Goal: Task Accomplishment & Management: Manage account settings

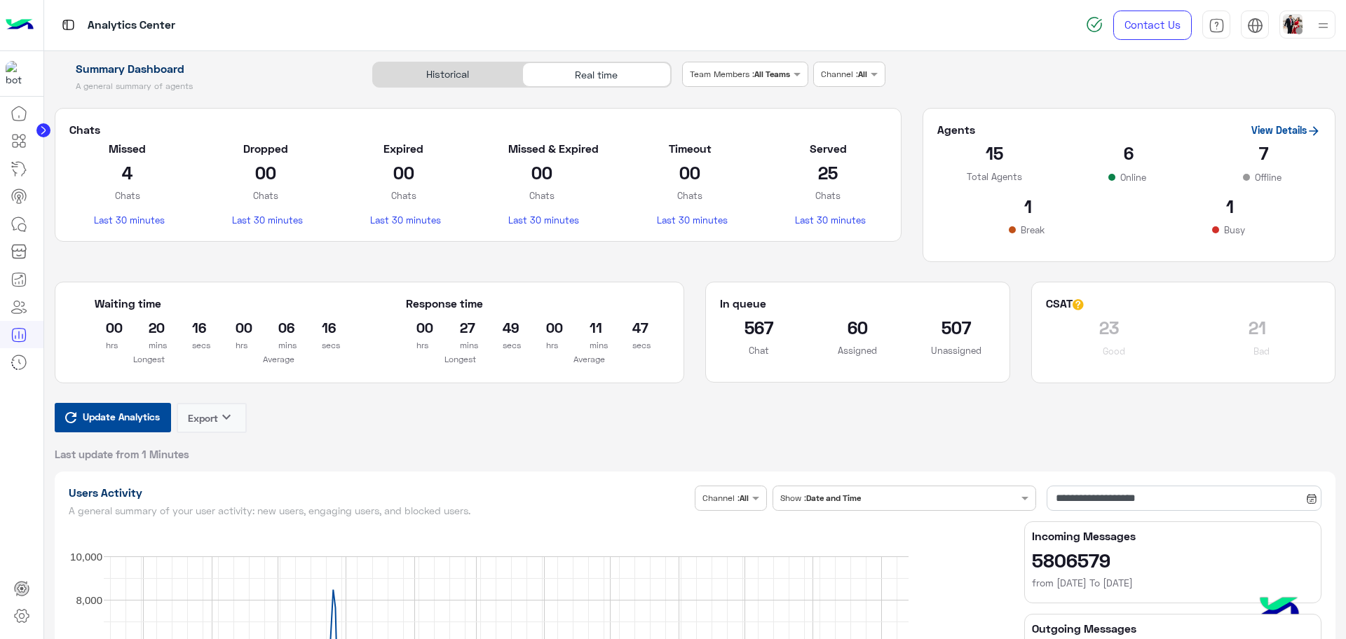
click at [146, 418] on span "Update Analytics" at bounding box center [121, 416] width 84 height 19
click at [946, 329] on h2 "464" at bounding box center [956, 327] width 78 height 22
click at [19, 610] on icon at bounding box center [22, 616] width 14 height 13
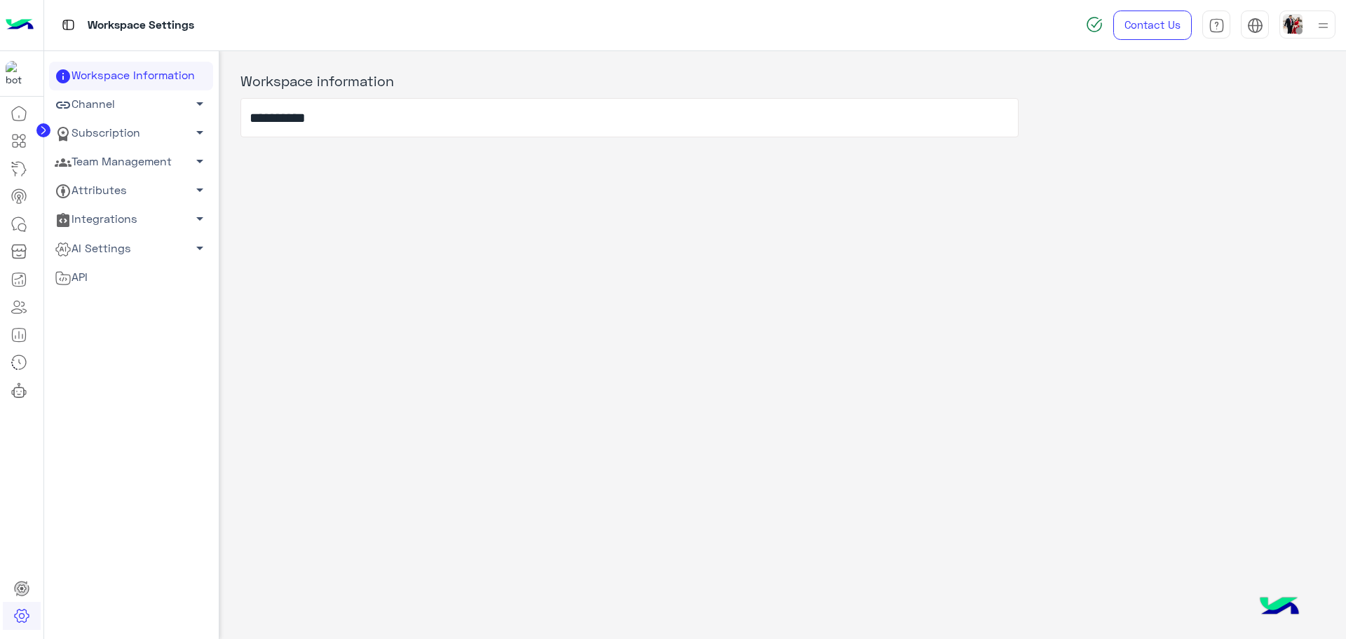
click at [173, 165] on link "Team Management arrow_drop_down" at bounding box center [131, 162] width 164 height 29
click at [151, 194] on link "Team Members" at bounding box center [131, 189] width 164 height 25
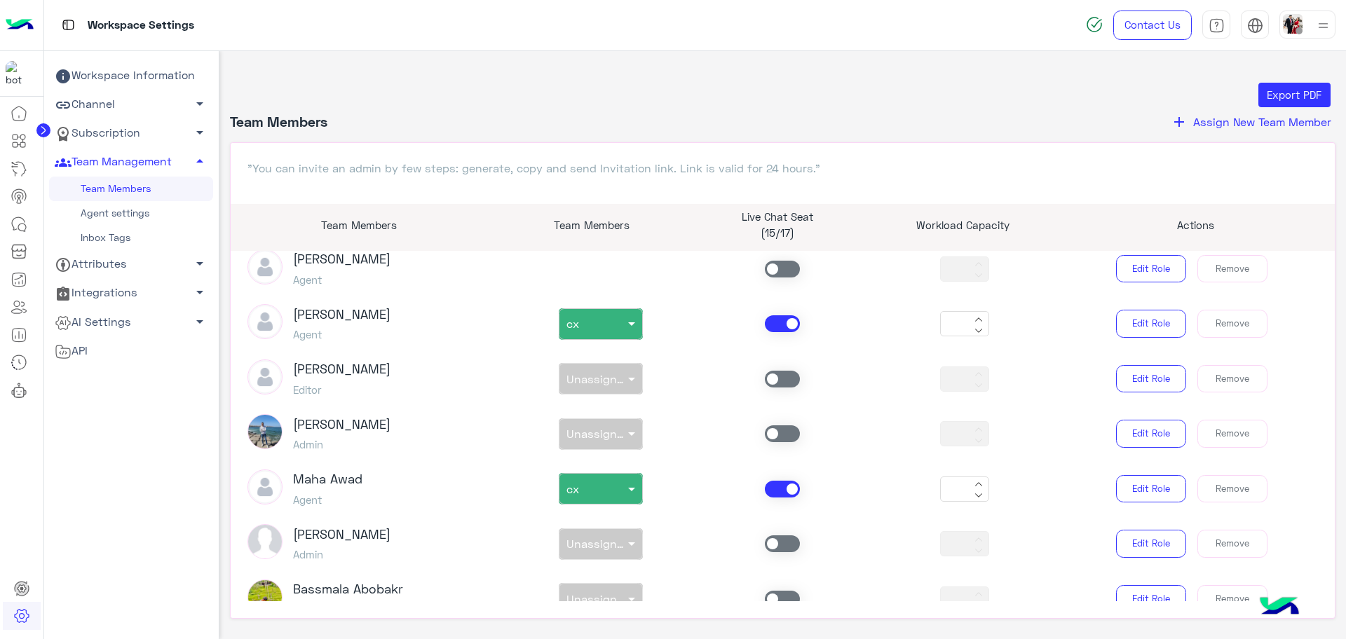
scroll to position [1928, 0]
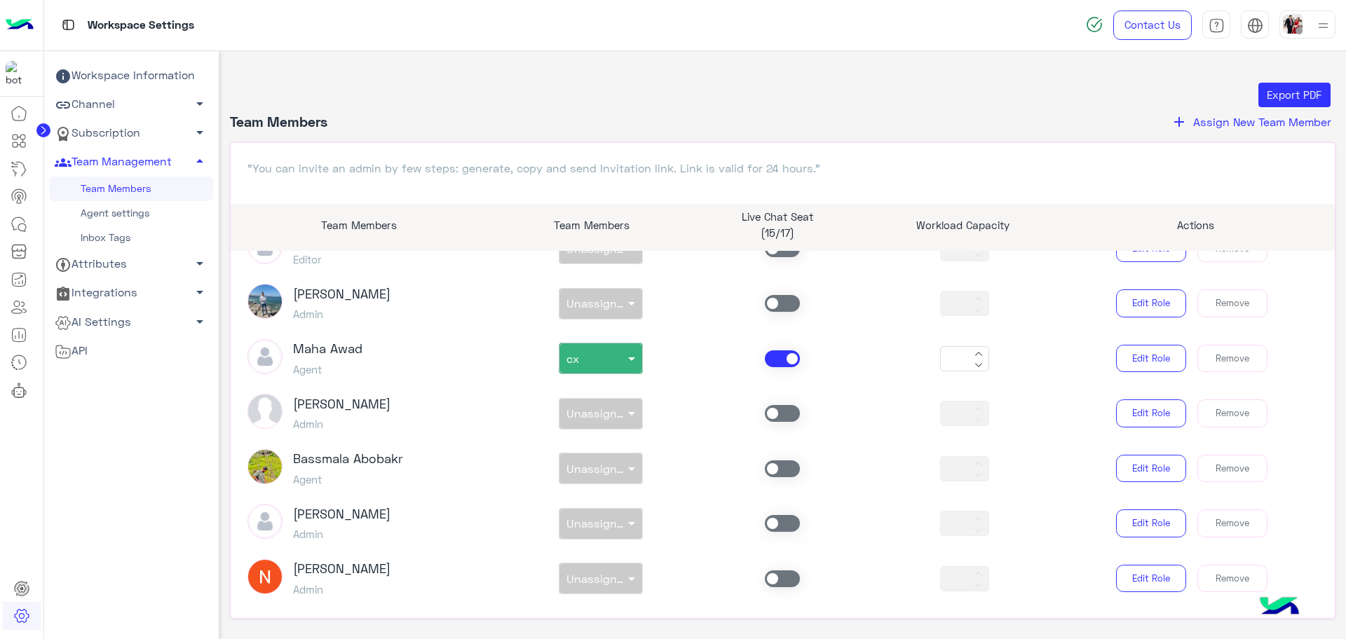
click at [1222, 116] on span "Assign New Team Member" at bounding box center [1262, 121] width 138 height 13
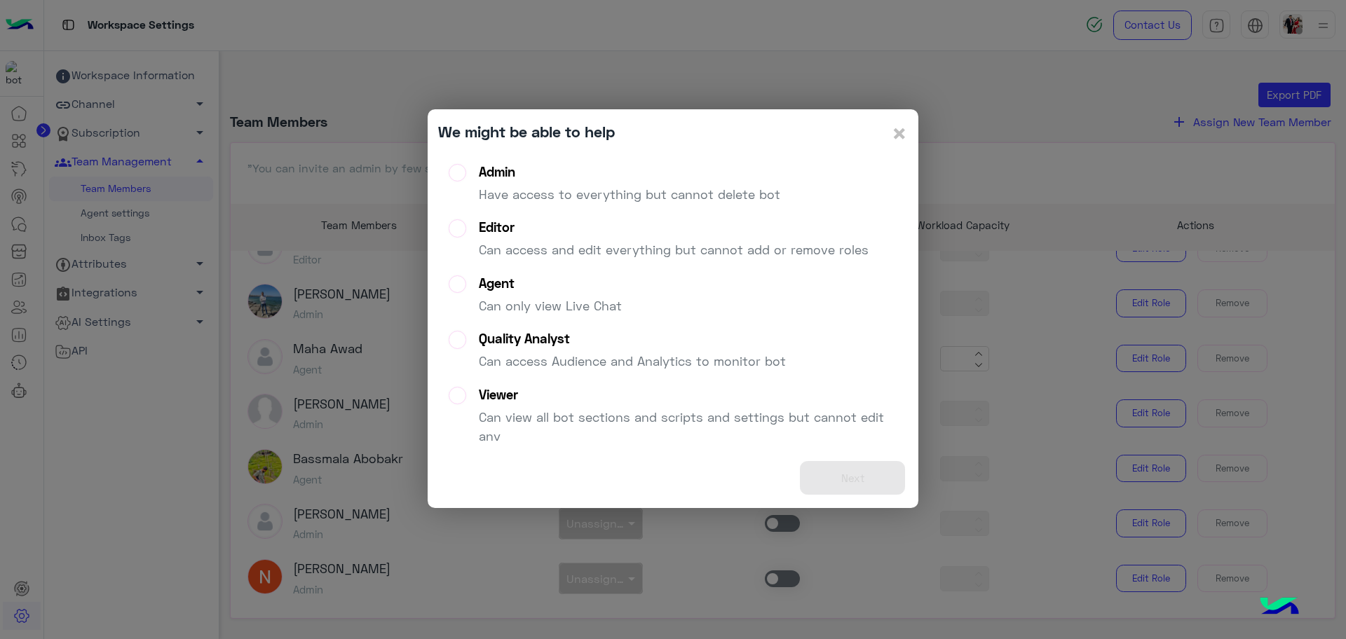
drag, startPoint x: 491, startPoint y: 275, endPoint x: 500, endPoint y: 283, distance: 11.4
click at [493, 275] on div "Agent" at bounding box center [550, 283] width 143 height 16
click at [851, 484] on button "Next" at bounding box center [852, 478] width 105 height 34
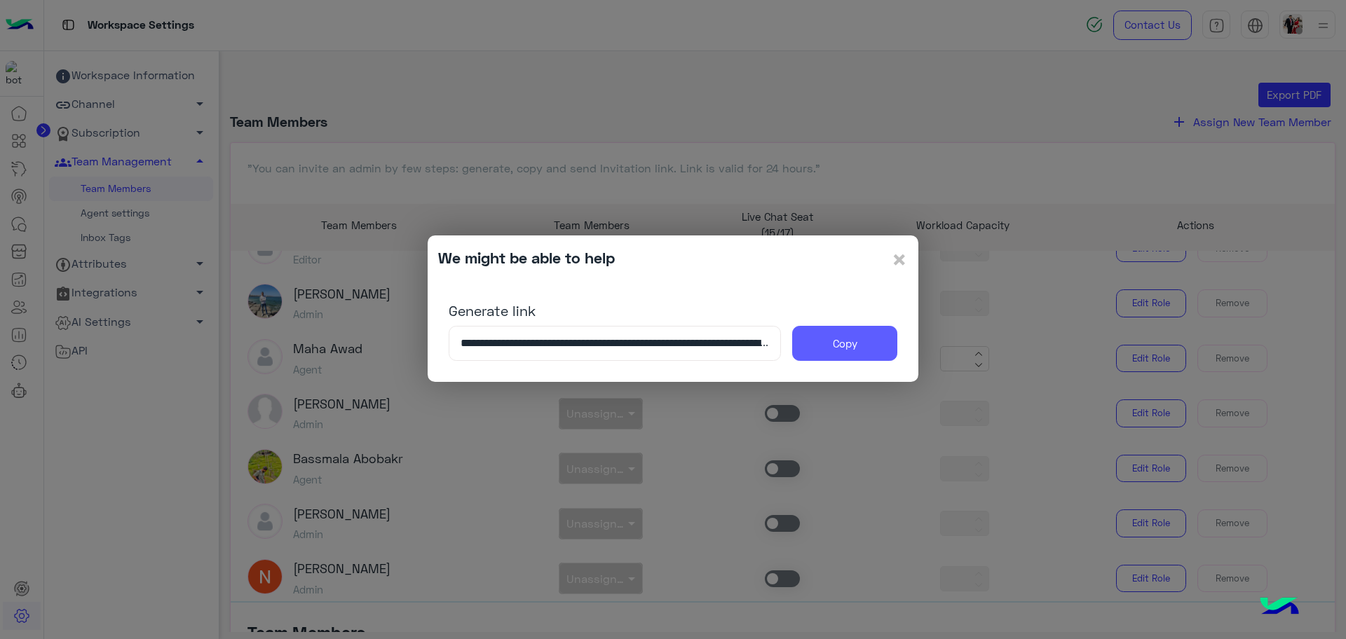
click at [872, 334] on button "Copy" at bounding box center [844, 343] width 105 height 35
click at [905, 257] on span "×" at bounding box center [899, 259] width 17 height 32
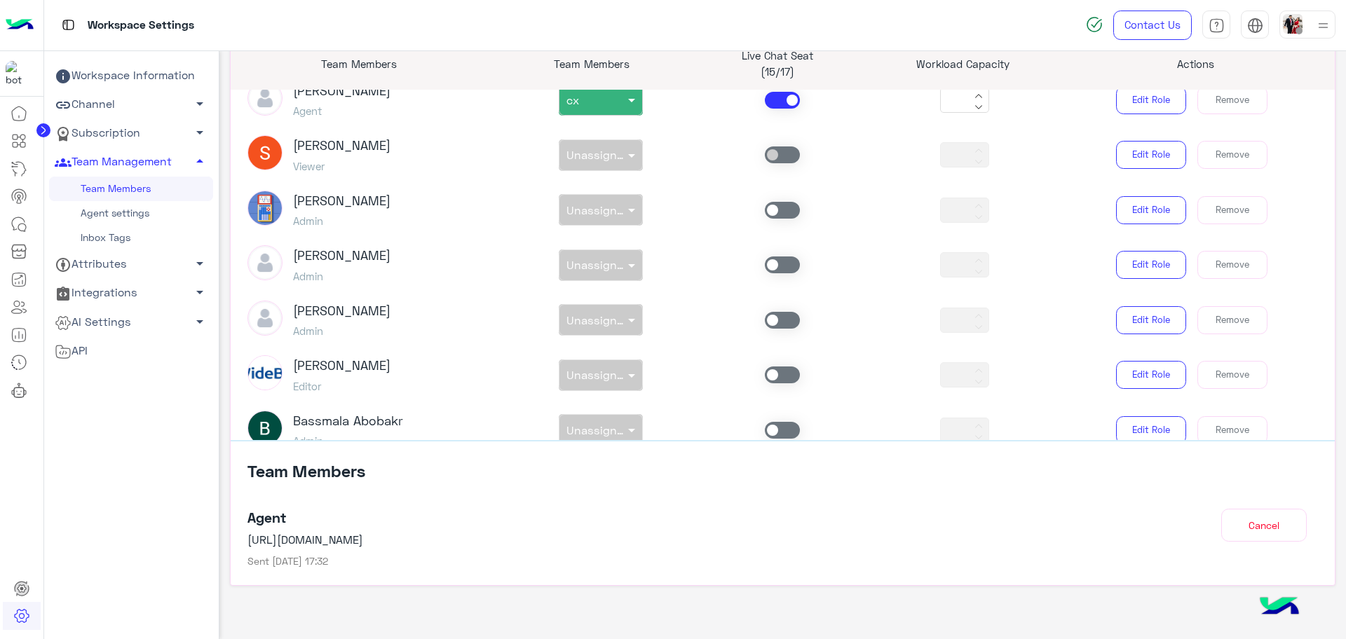
scroll to position [177, 0]
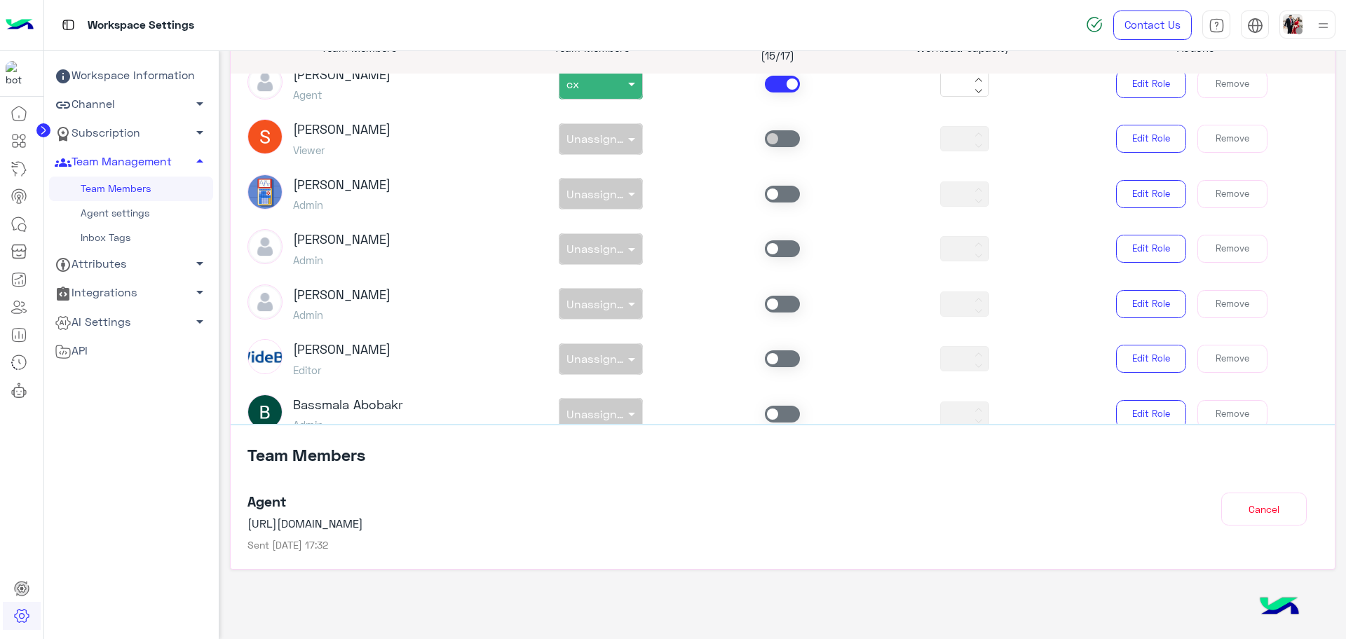
click at [468, 510] on div "Agent [URL][DOMAIN_NAME] Sent [DATE] 17:32" at bounding box center [648, 523] width 803 height 60
click at [721, 540] on div "Agent [URL][DOMAIN_NAME] Sent [DATE] 17:32" at bounding box center [648, 523] width 803 height 60
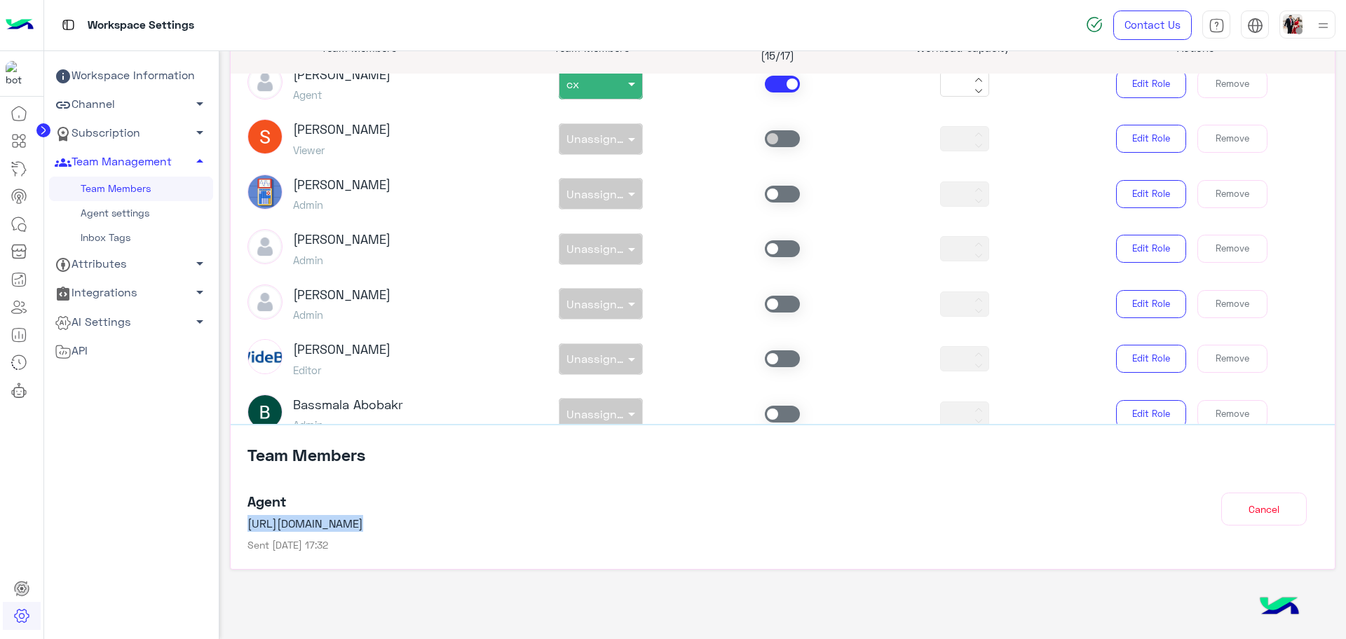
click at [721, 540] on div "Agent [URL][DOMAIN_NAME] Sent [DATE] 17:32" at bounding box center [648, 523] width 803 height 60
click at [751, 529] on p "[URL][DOMAIN_NAME]" at bounding box center [648, 523] width 803 height 17
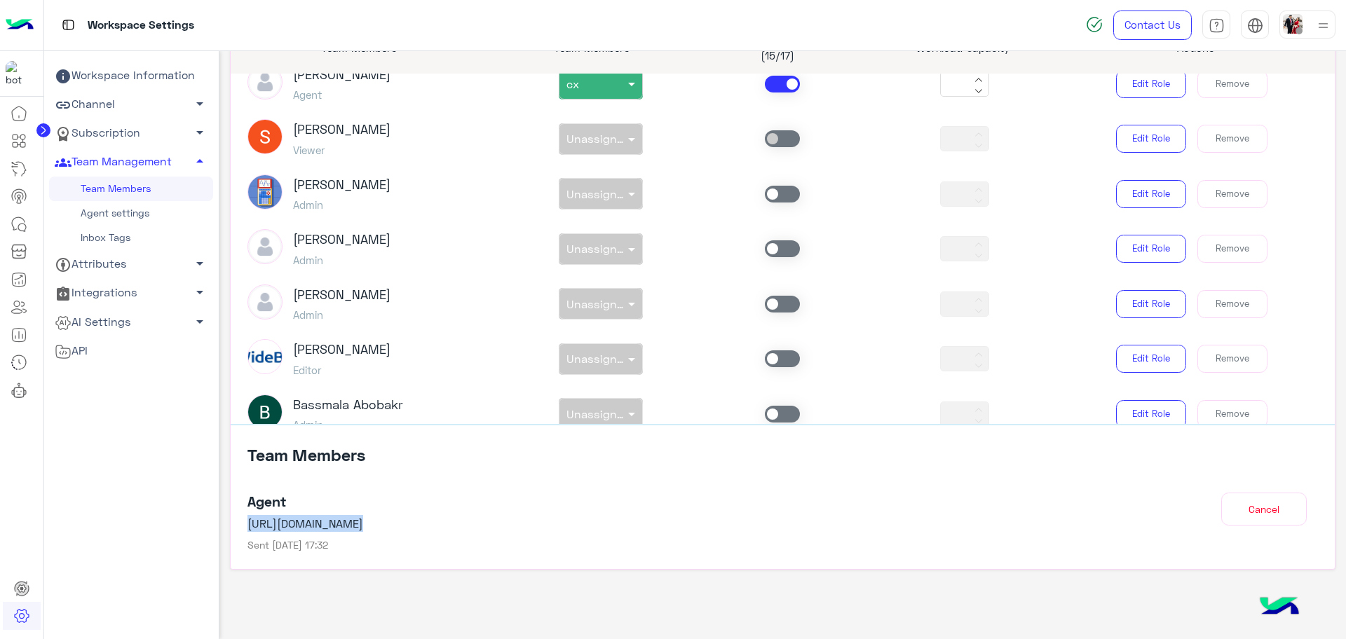
click at [751, 529] on p "[URL][DOMAIN_NAME]" at bounding box center [648, 523] width 803 height 17
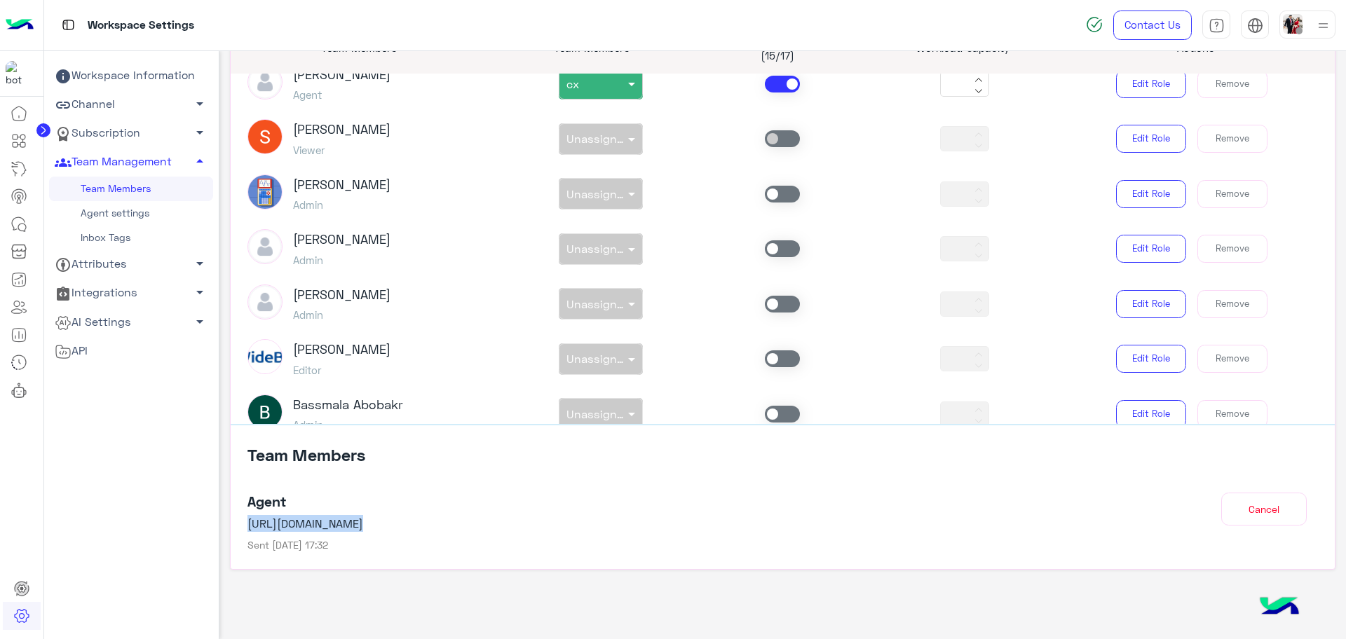
click at [751, 529] on p "[URL][DOMAIN_NAME]" at bounding box center [648, 523] width 803 height 17
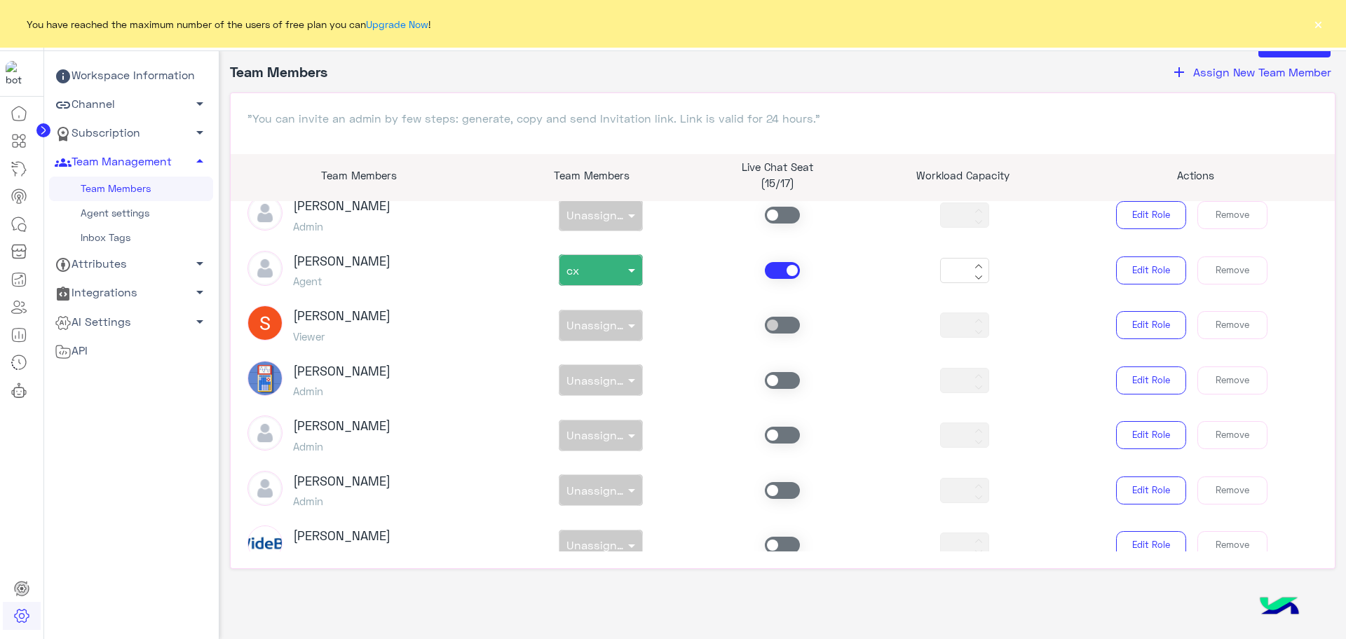
scroll to position [2584, 0]
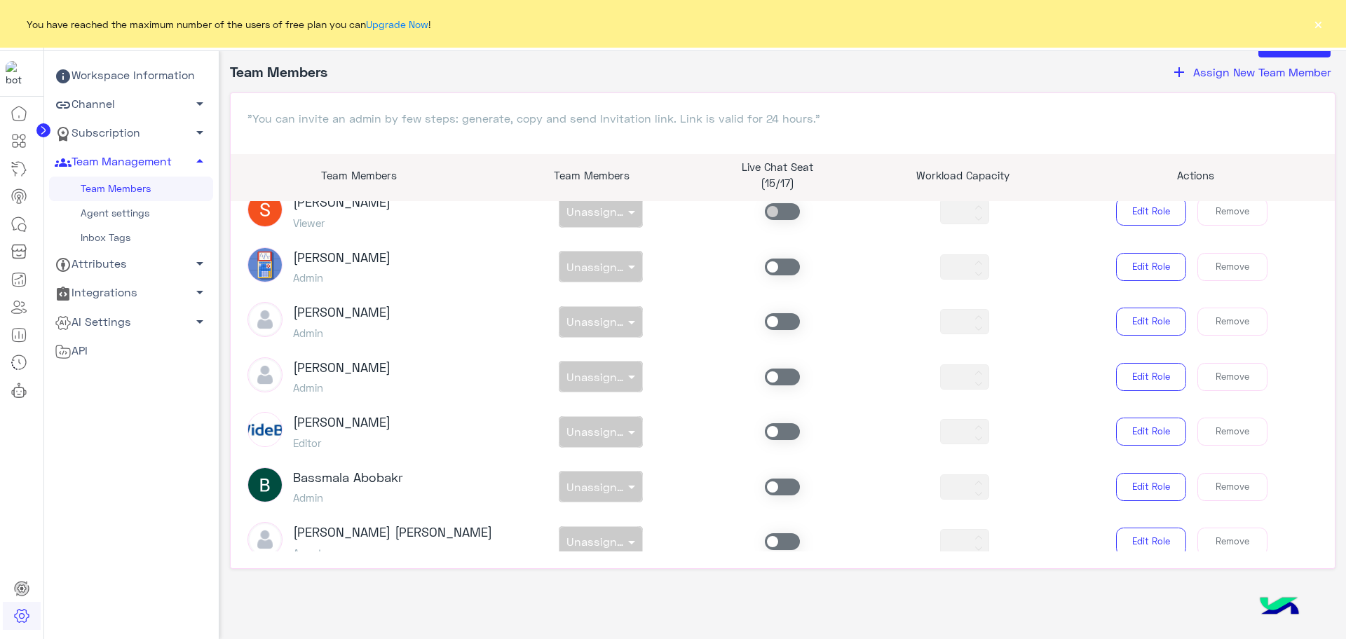
click at [774, 533] on span at bounding box center [782, 541] width 35 height 17
click at [610, 526] on div "non × Unassigned team" at bounding box center [601, 542] width 84 height 32
type input "*"
type input "**"
type input "*"
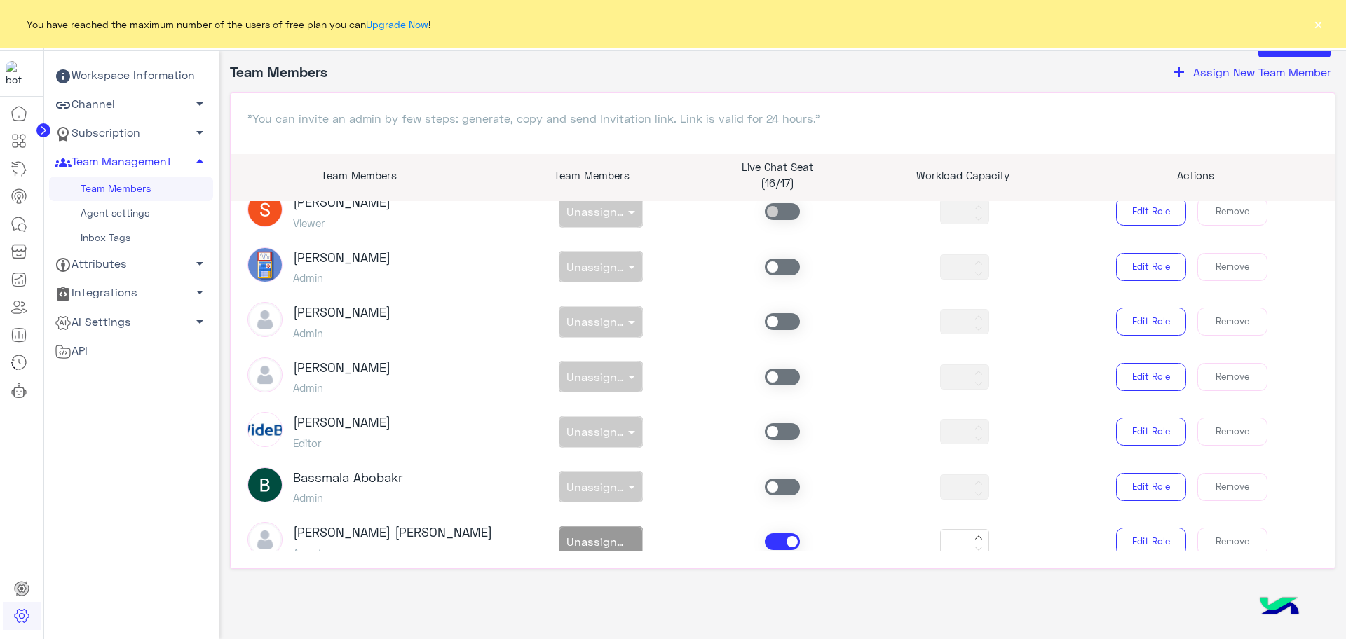
type input "**"
type input "*"
type input "**"
type input "*"
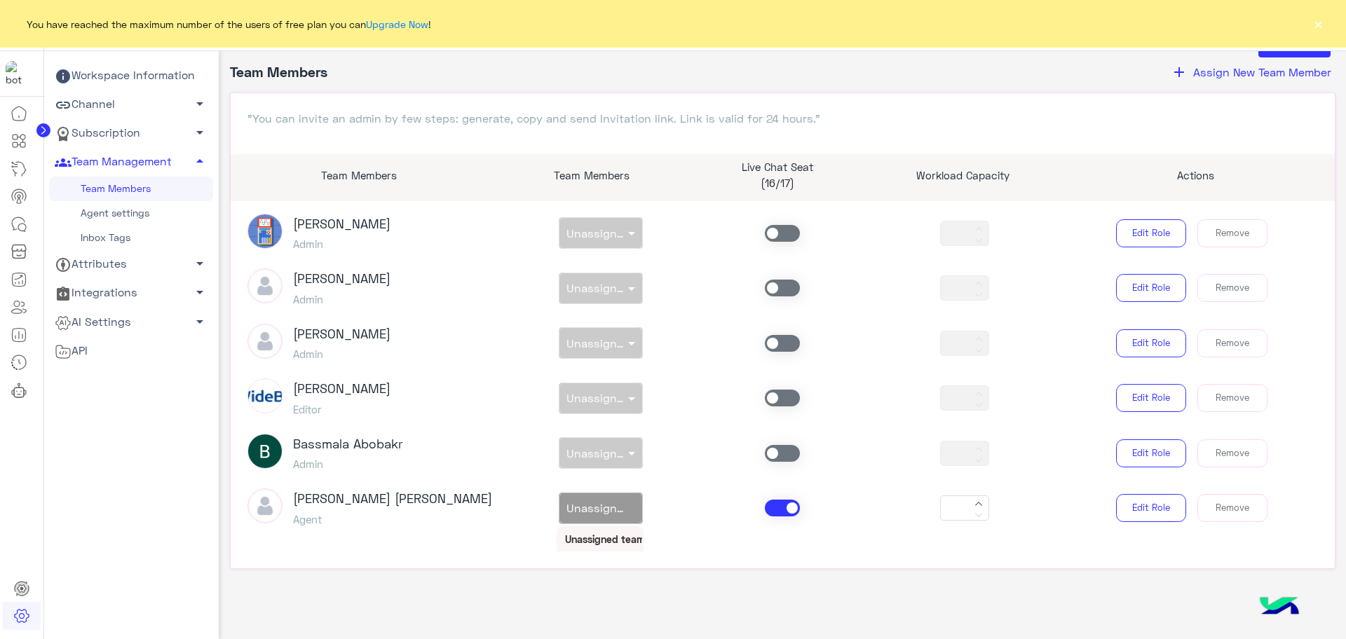
click at [601, 552] on div "cx" at bounding box center [600, 565] width 84 height 26
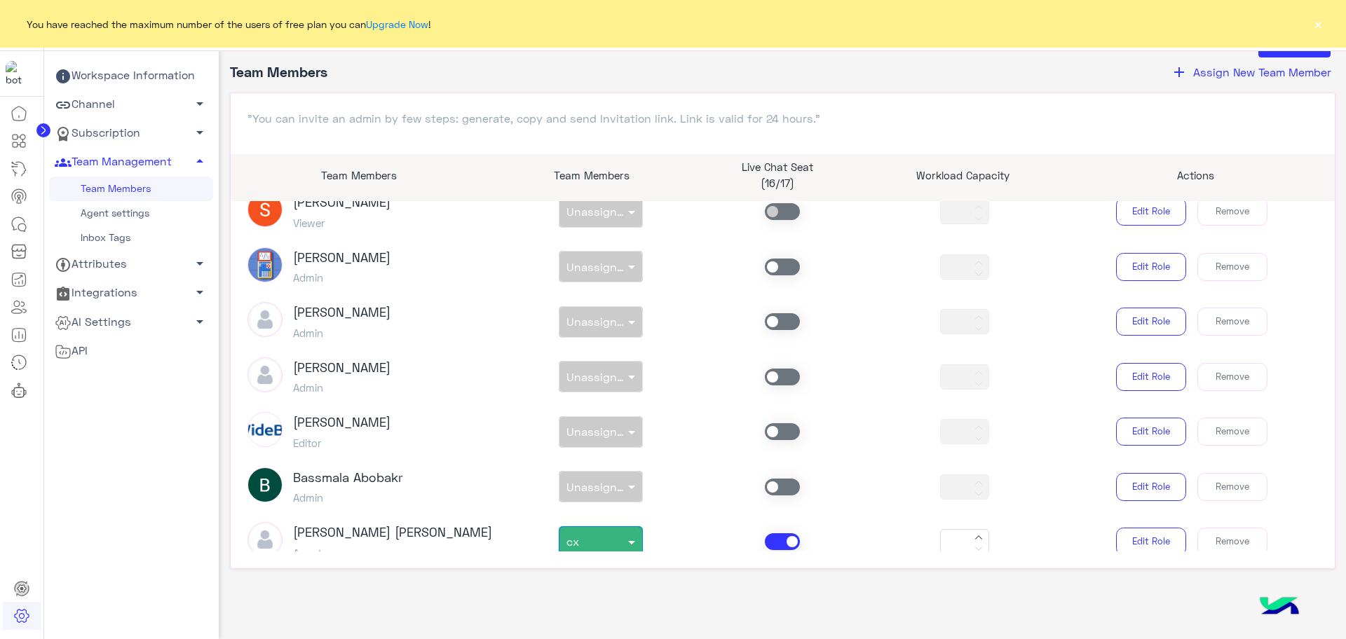
click at [974, 533] on icon at bounding box center [978, 537] width 8 height 8
type input "*"
click at [980, 535] on article "Sameh Elewa Owner * Beshoy Nasr Admin non × cx * Edit Role Leave Sabrin Shawky …" at bounding box center [783, 376] width 1105 height 350
click at [1152, 528] on button "Edit Role" at bounding box center [1151, 542] width 70 height 28
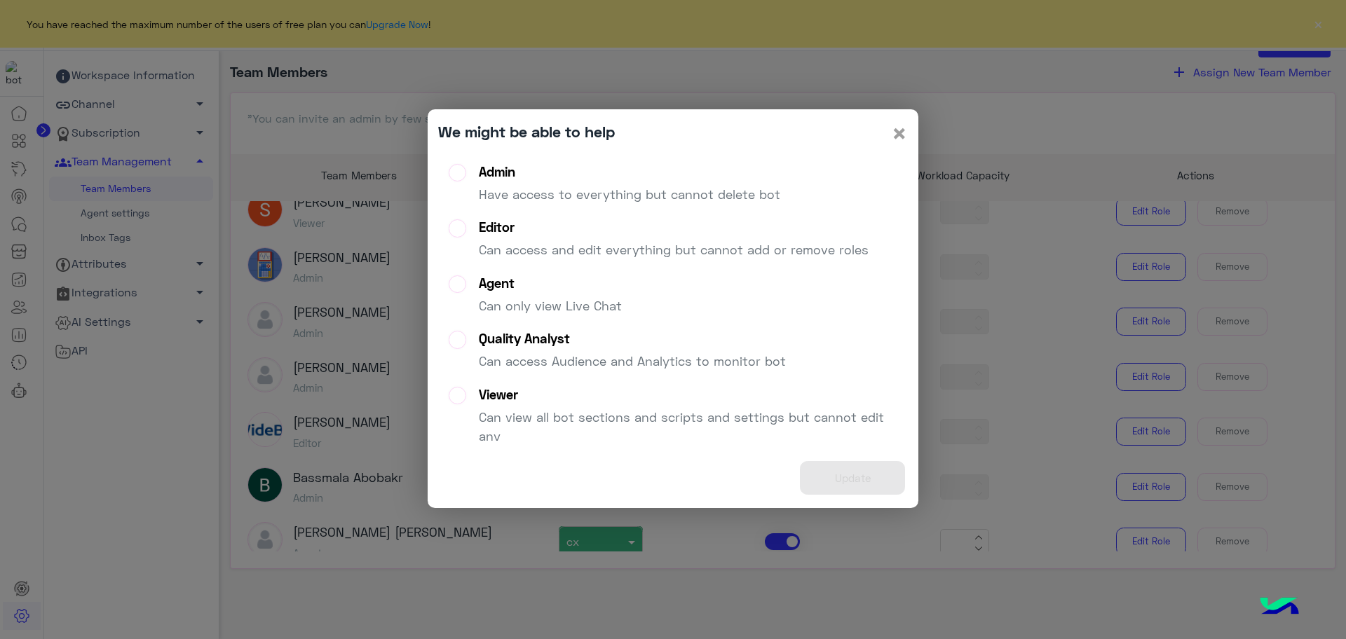
click at [899, 129] on span "×" at bounding box center [899, 133] width 17 height 32
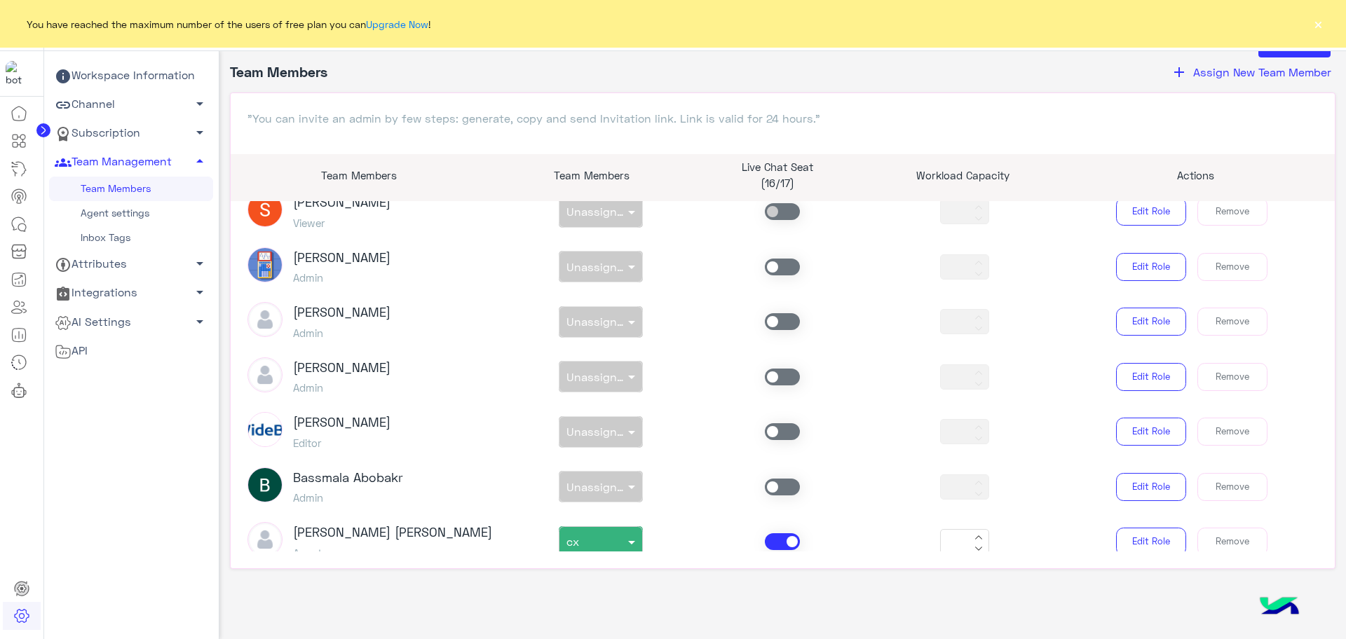
click at [364, 525] on h3 "Eman Fathi Kamel" at bounding box center [392, 532] width 199 height 15
click at [391, 522] on div "Eman Fathi Kamel Agent" at bounding box center [392, 541] width 199 height 39
click at [1314, 21] on button "×" at bounding box center [1318, 24] width 14 height 14
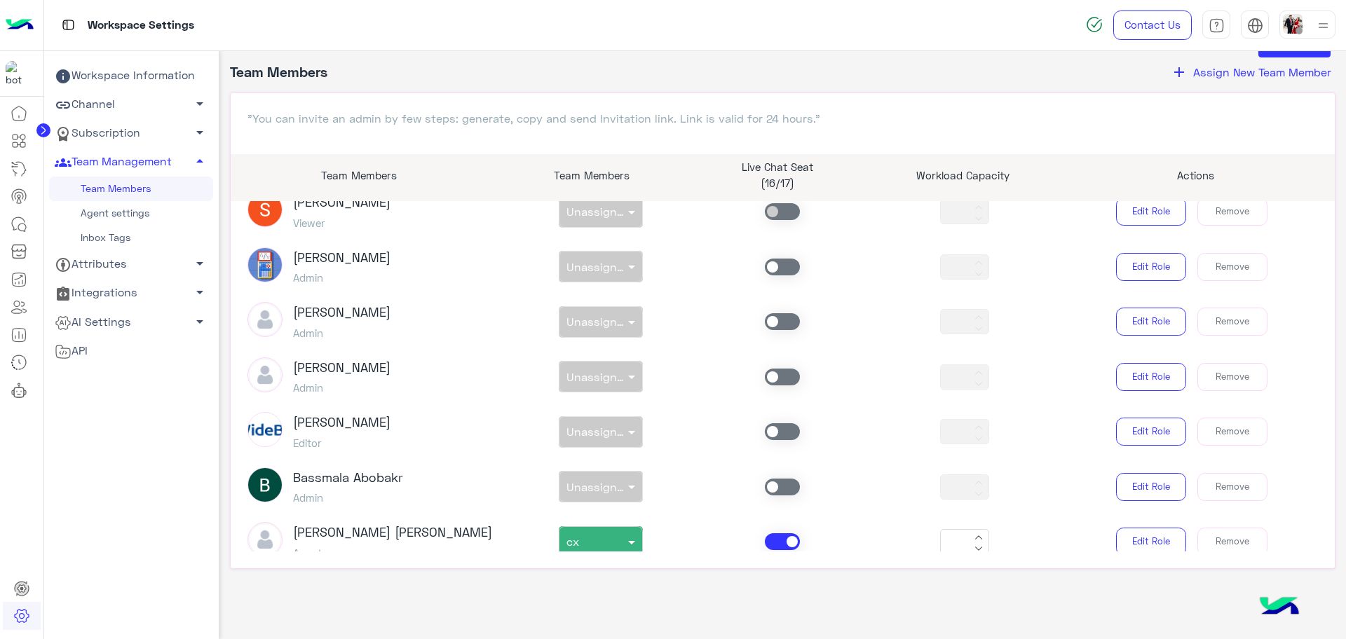
scroll to position [1887, 0]
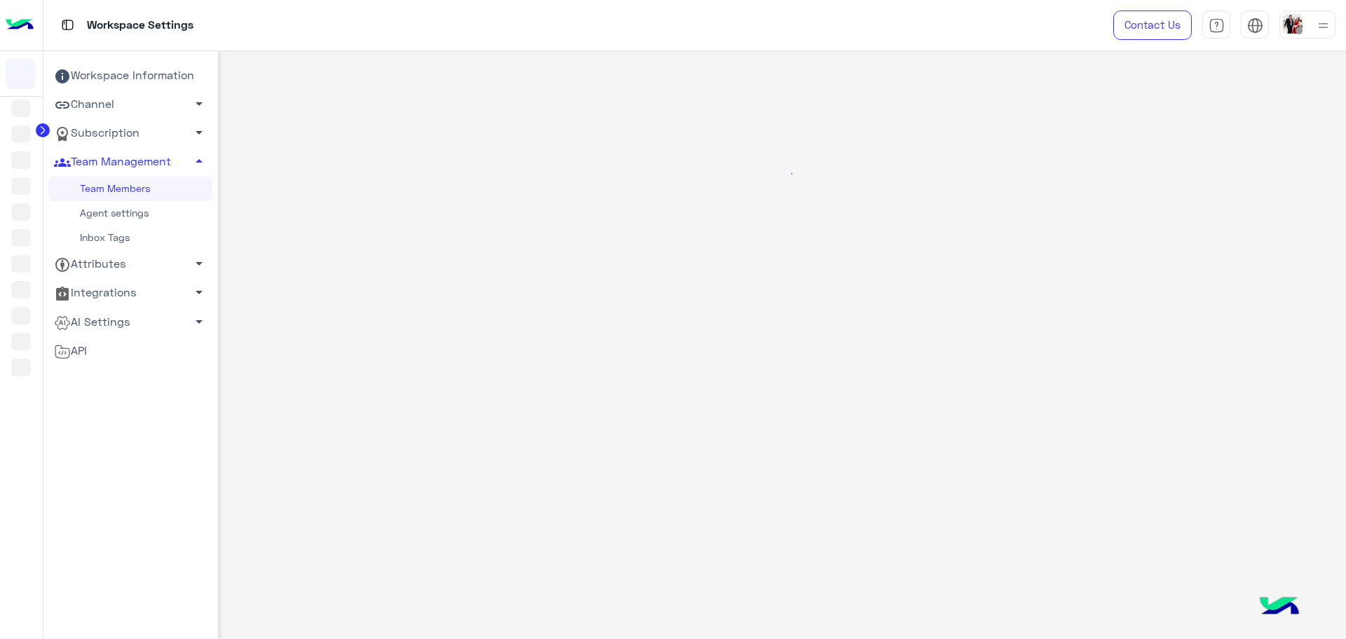
click at [155, 193] on link "Team Members" at bounding box center [130, 189] width 164 height 25
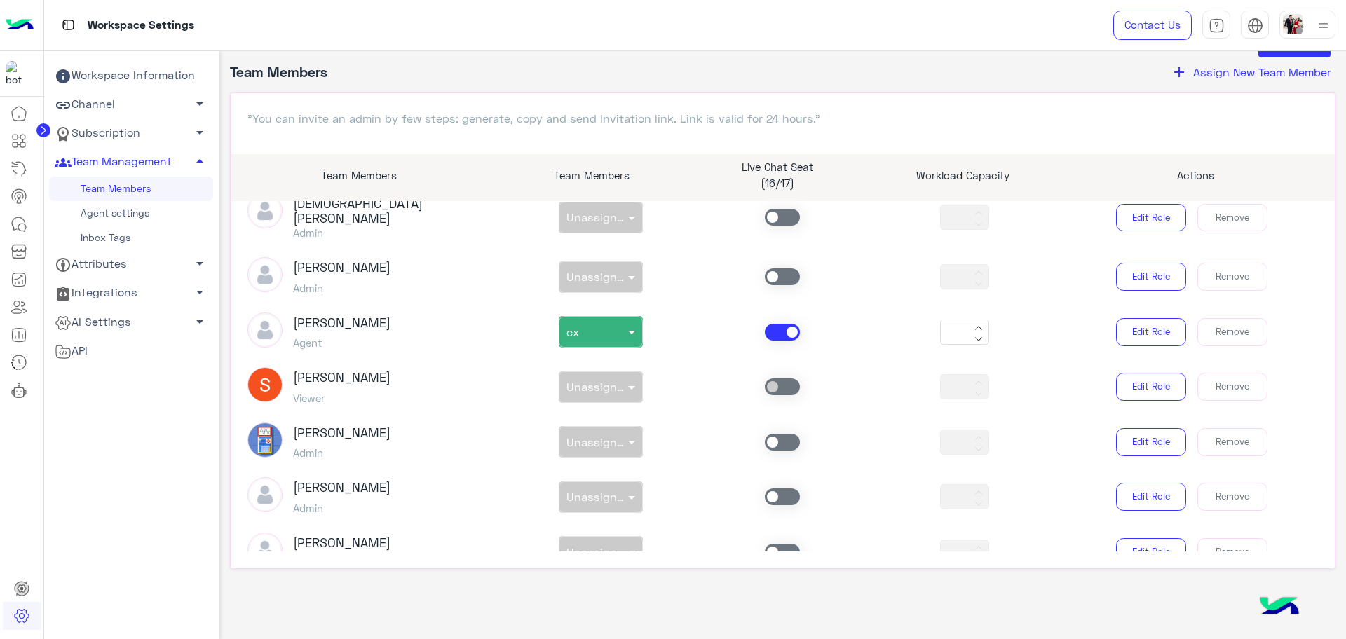
scroll to position [2584, 0]
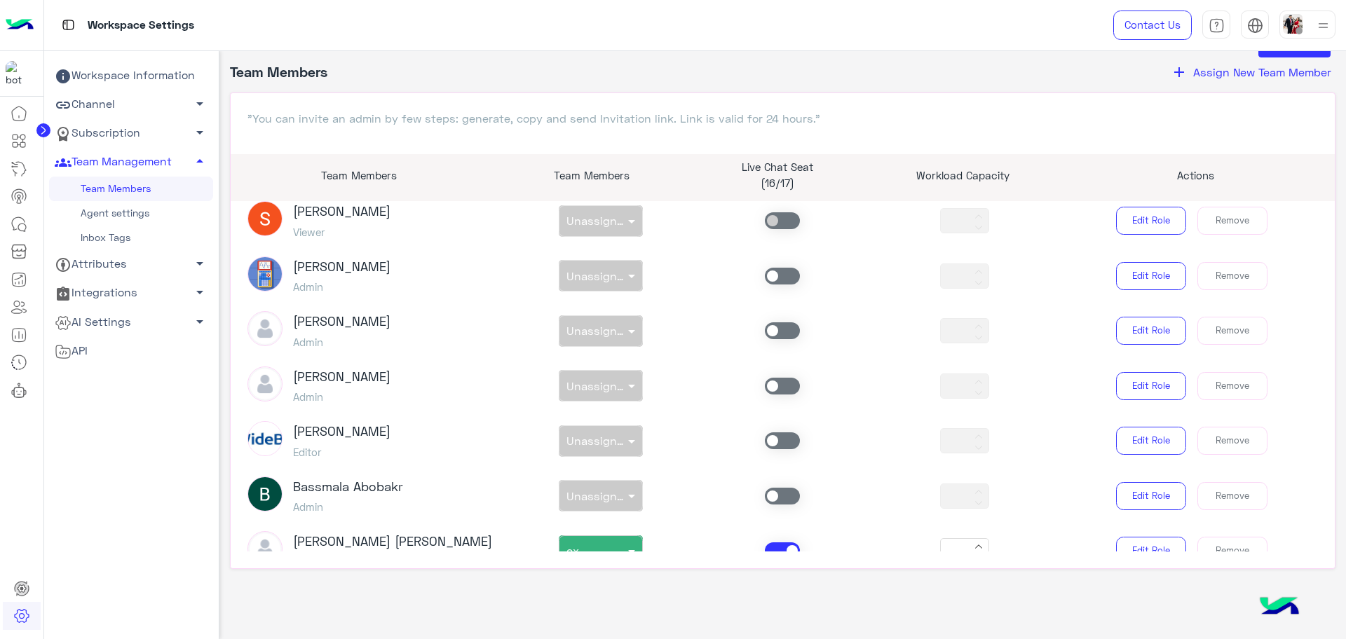
drag, startPoint x: 369, startPoint y: 420, endPoint x: 375, endPoint y: 510, distance: 90.6
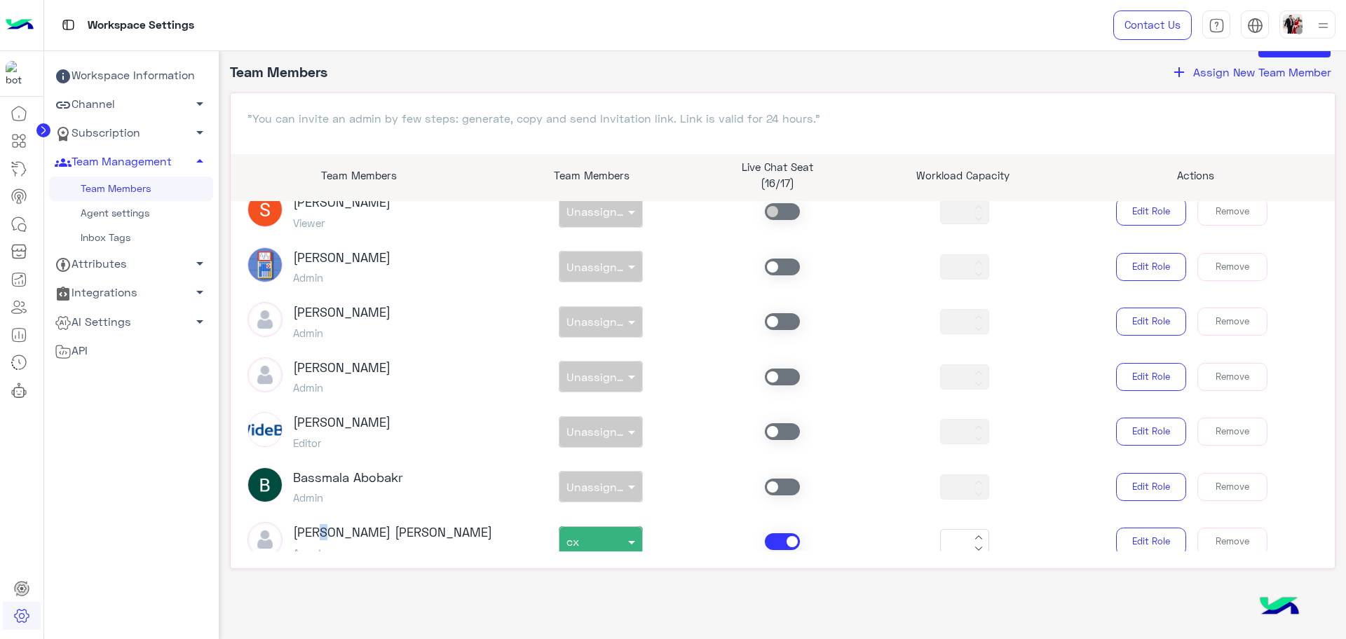
drag, startPoint x: 375, startPoint y: 510, endPoint x: 322, endPoint y: 510, distance: 52.6
click at [322, 525] on h3 "Eman Fathi Kamel" at bounding box center [392, 532] width 199 height 15
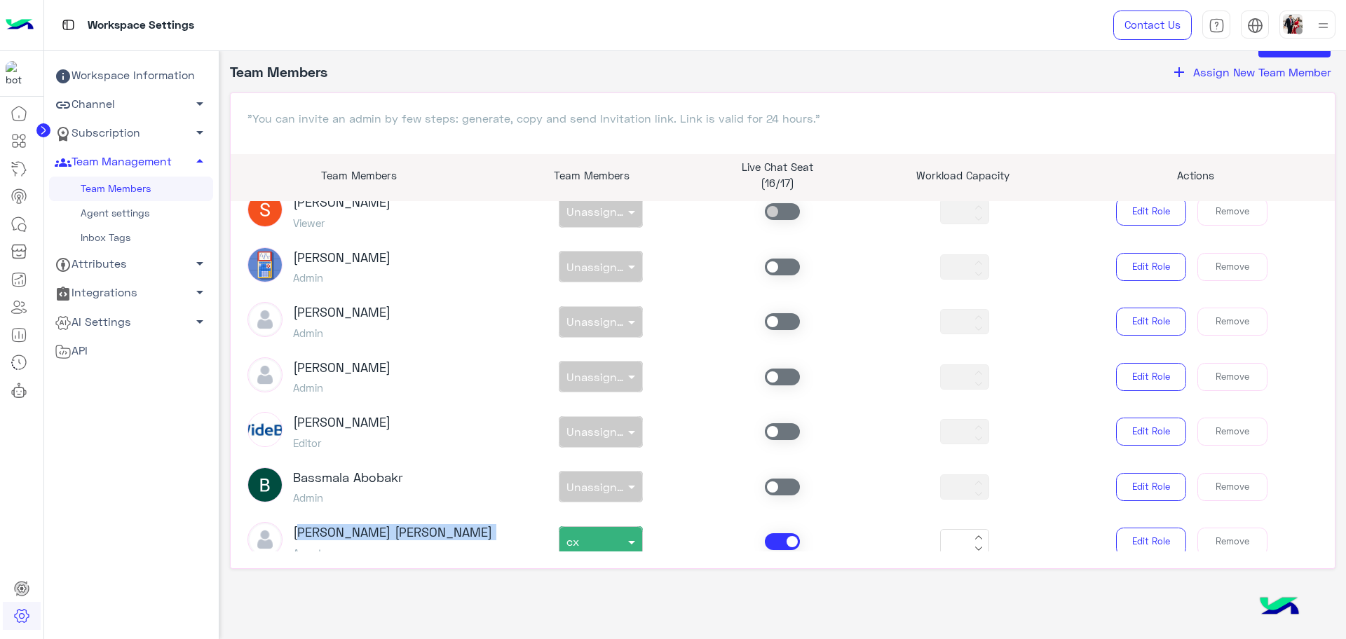
click at [322, 525] on h3 "Eman Fathi Kamel" at bounding box center [392, 532] width 199 height 15
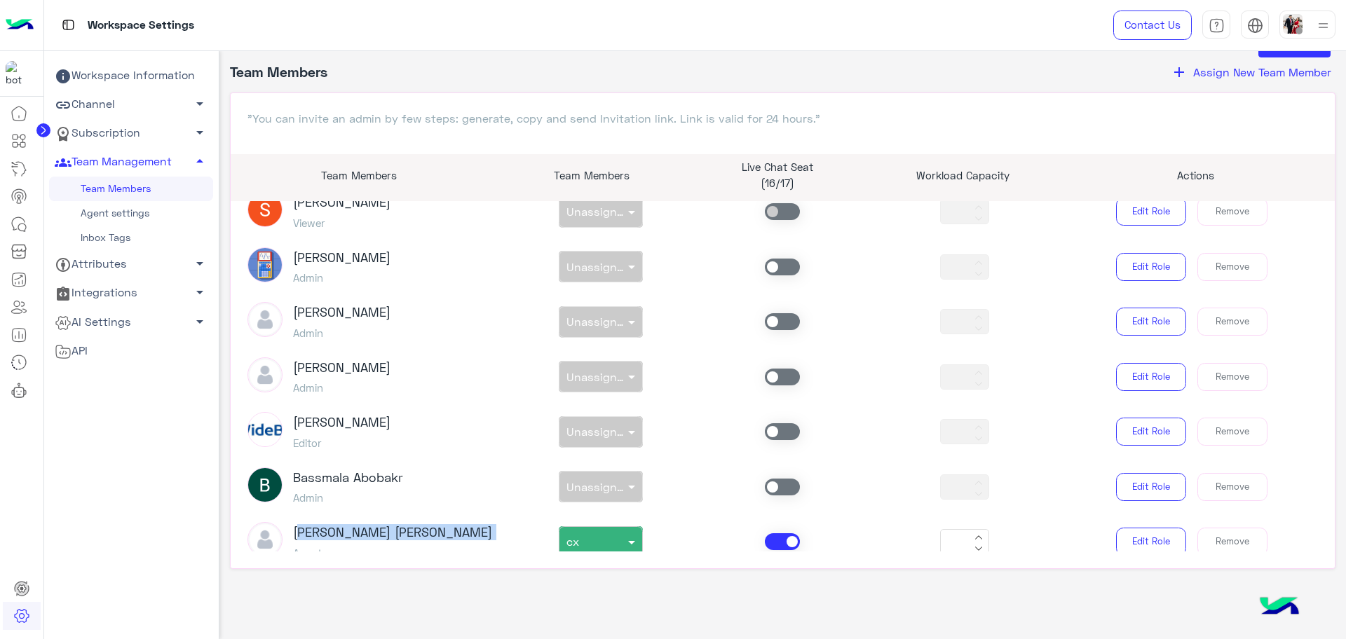
click at [322, 525] on h3 "Eman Fathi Kamel" at bounding box center [392, 532] width 199 height 15
click at [1247, 75] on span "Assign New Team Member" at bounding box center [1262, 71] width 138 height 13
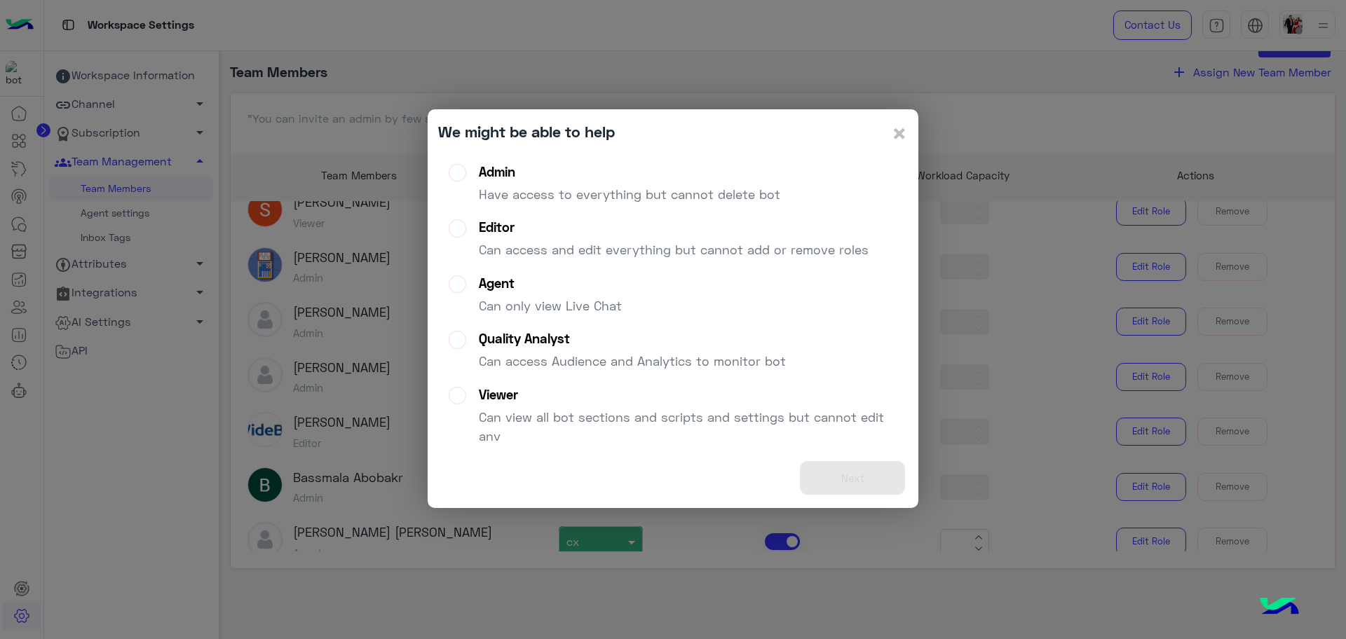
click at [577, 313] on p "Can only view Live Chat" at bounding box center [550, 305] width 143 height 19
click at [570, 289] on div "Agent" at bounding box center [550, 283] width 143 height 16
click at [879, 475] on button "Next" at bounding box center [852, 478] width 105 height 34
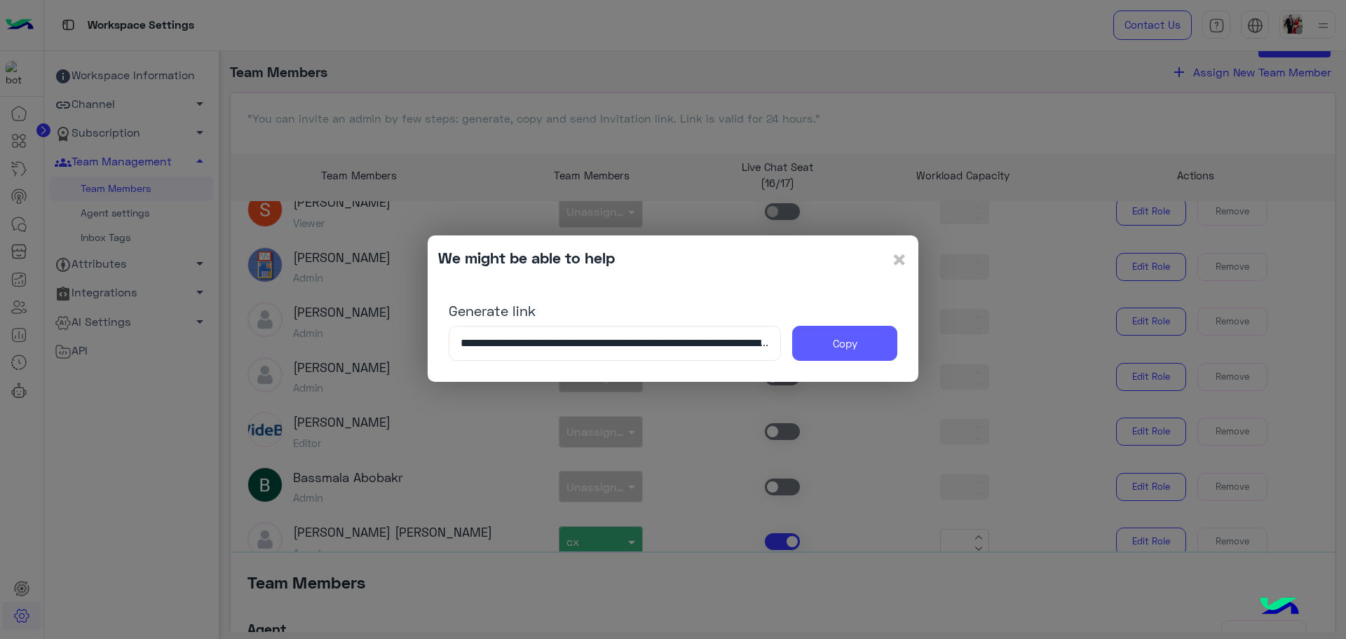
click at [855, 347] on button "Copy" at bounding box center [844, 343] width 105 height 35
click at [850, 343] on button "Copy" at bounding box center [844, 343] width 105 height 35
click at [887, 261] on div "We might be able to help ×" at bounding box center [673, 259] width 470 height 27
click at [902, 258] on span "×" at bounding box center [899, 259] width 17 height 32
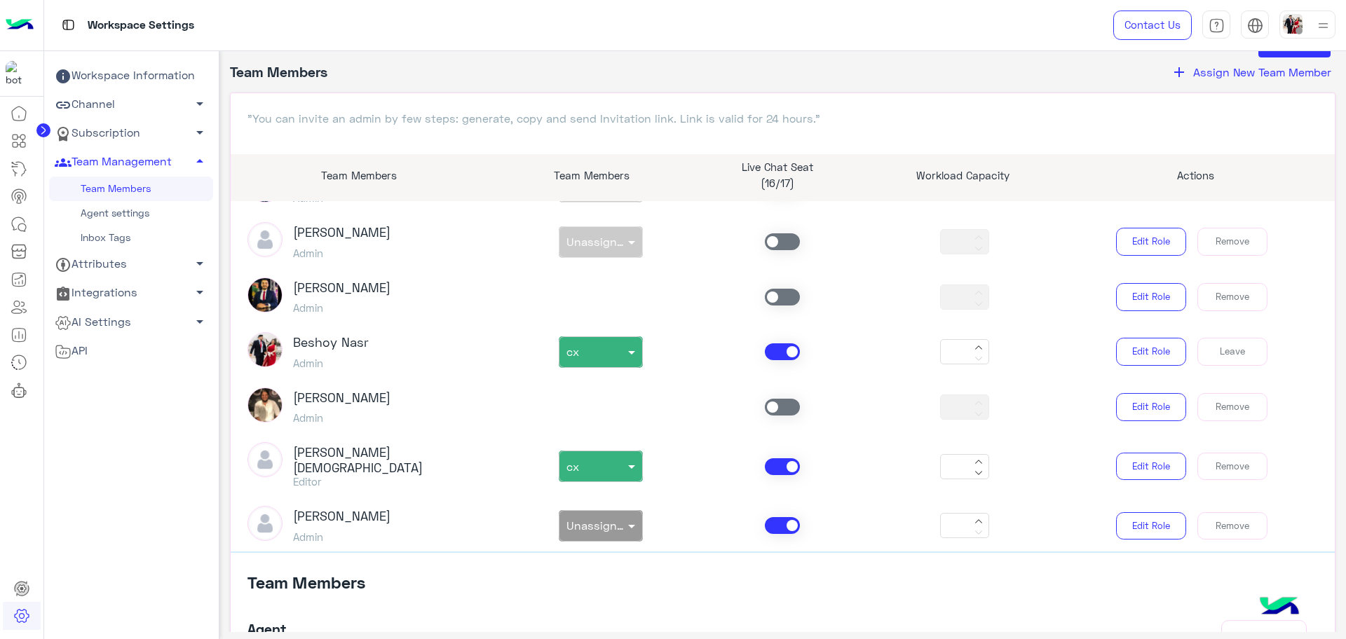
scroll to position [1722, 0]
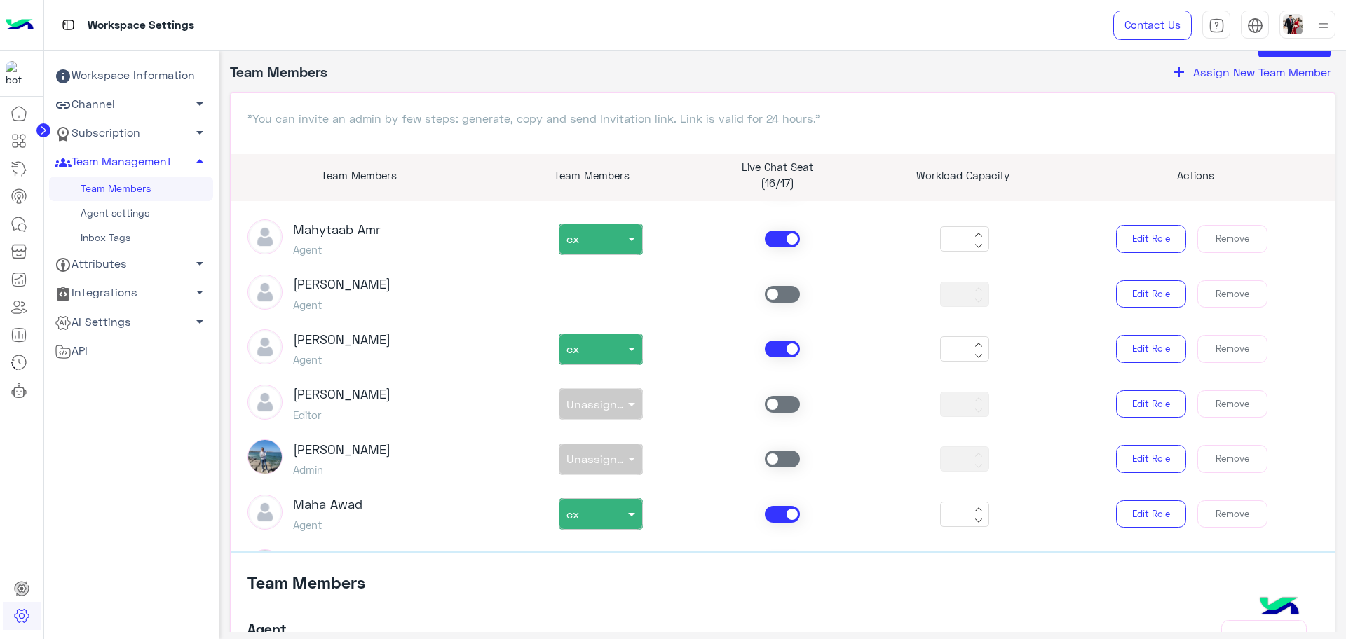
click at [599, 388] on div "non × Unassigned team" at bounding box center [601, 404] width 182 height 32
click at [779, 396] on span at bounding box center [782, 404] width 35 height 17
click at [609, 397] on span "Unassigned team" at bounding box center [613, 403] width 94 height 13
click at [616, 449] on div "cx" at bounding box center [600, 462] width 84 height 26
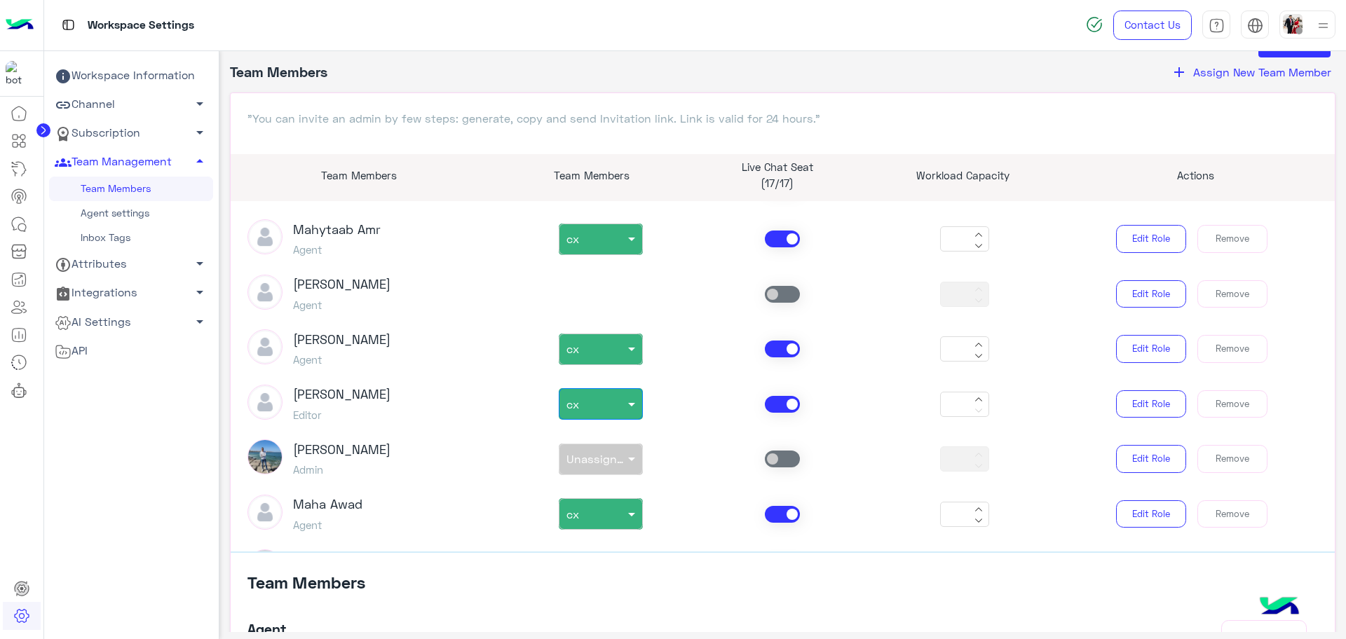
type input "*"
type input "**"
type input "*"
type input "**"
type input "*"
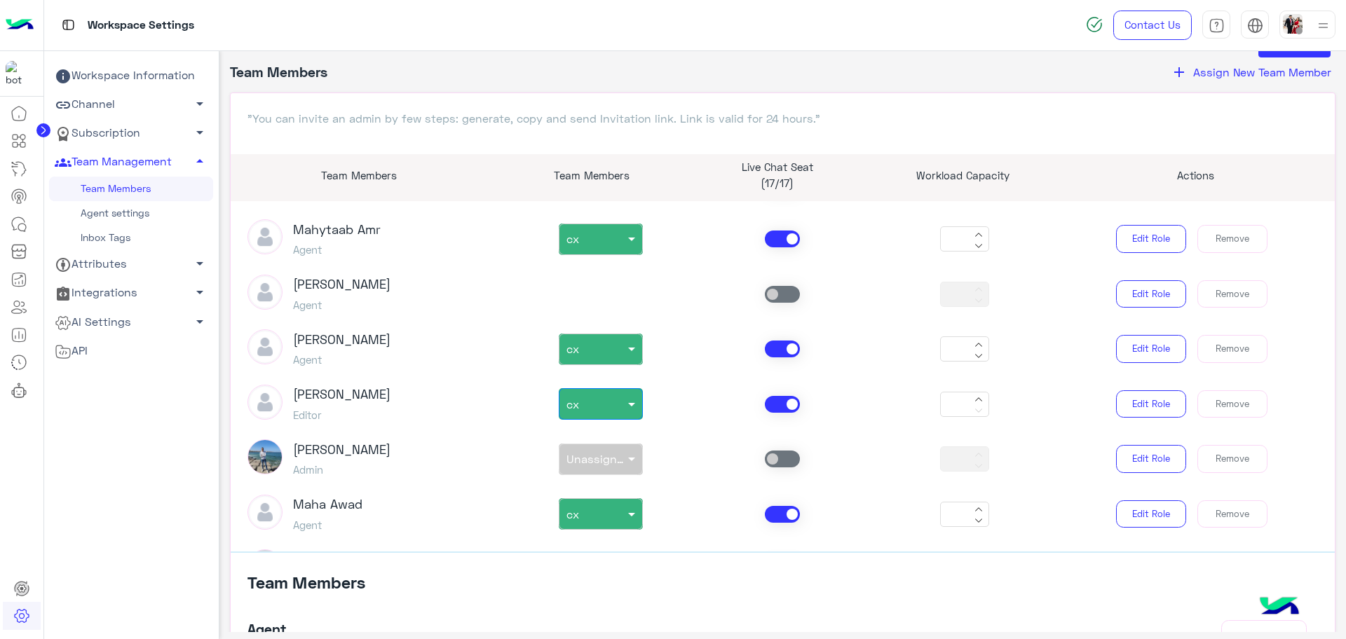
type input "**"
type input "*"
click at [975, 395] on icon at bounding box center [978, 399] width 8 height 8
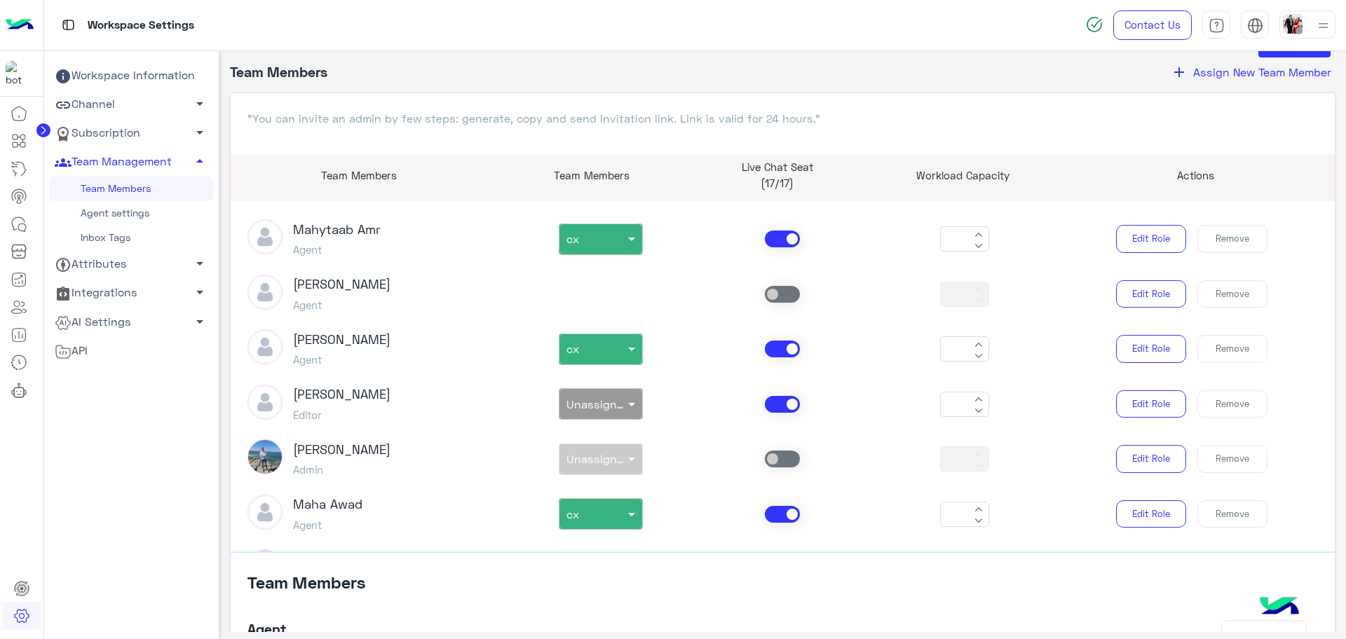
type input "*"
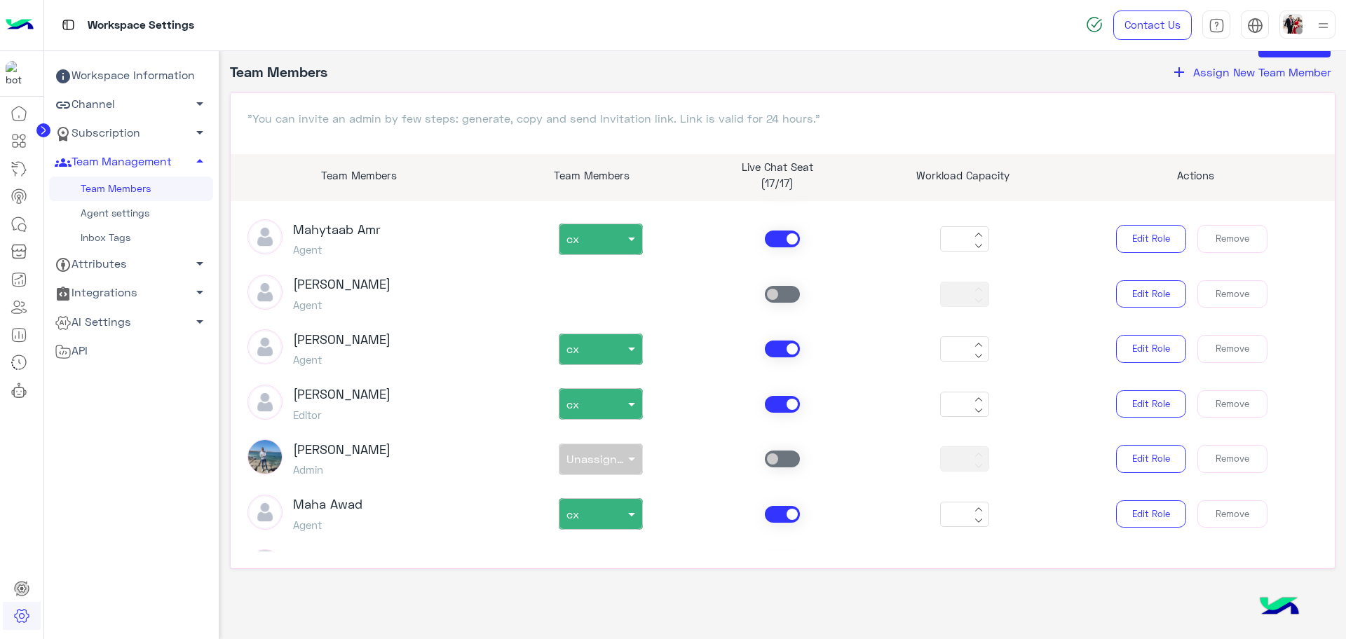
click at [587, 451] on div "non × Unassigned team" at bounding box center [601, 460] width 182 height 32
